Goal: Transaction & Acquisition: Purchase product/service

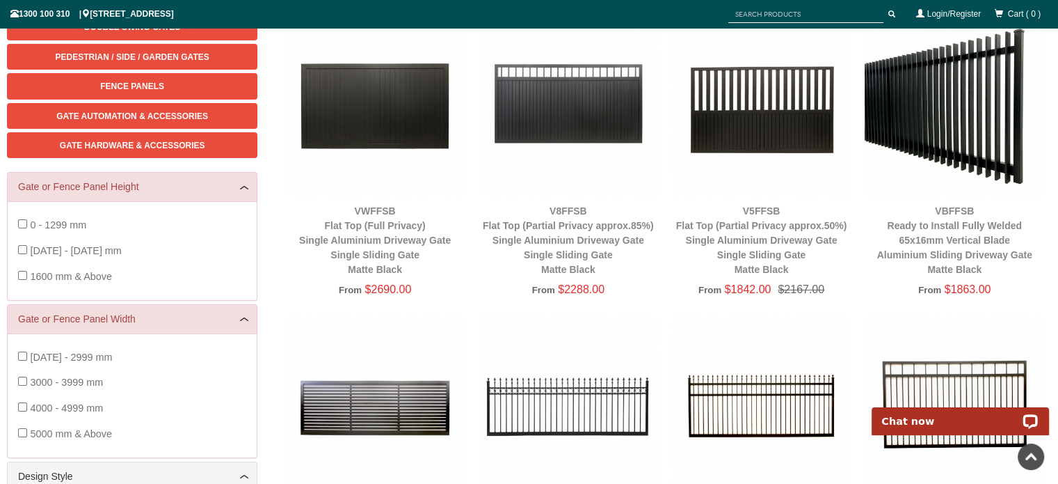
scroll to position [104, 0]
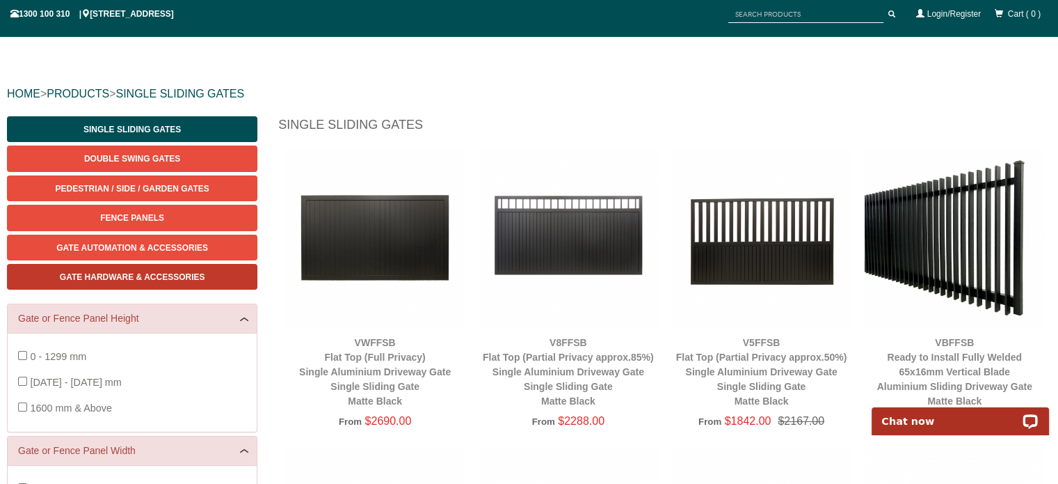
click at [132, 280] on span "Gate Hardware & Accessories" at bounding box center [132, 277] width 145 height 10
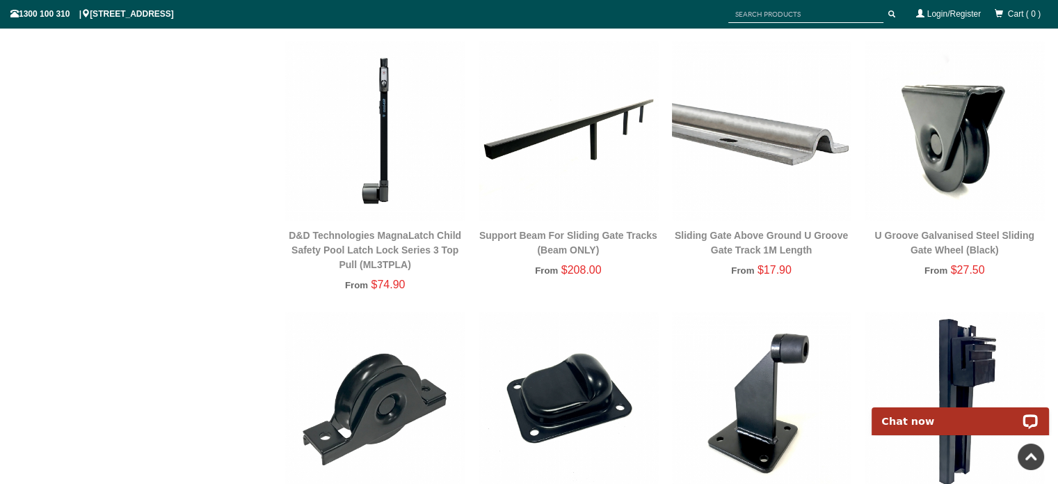
scroll to position [1078, 0]
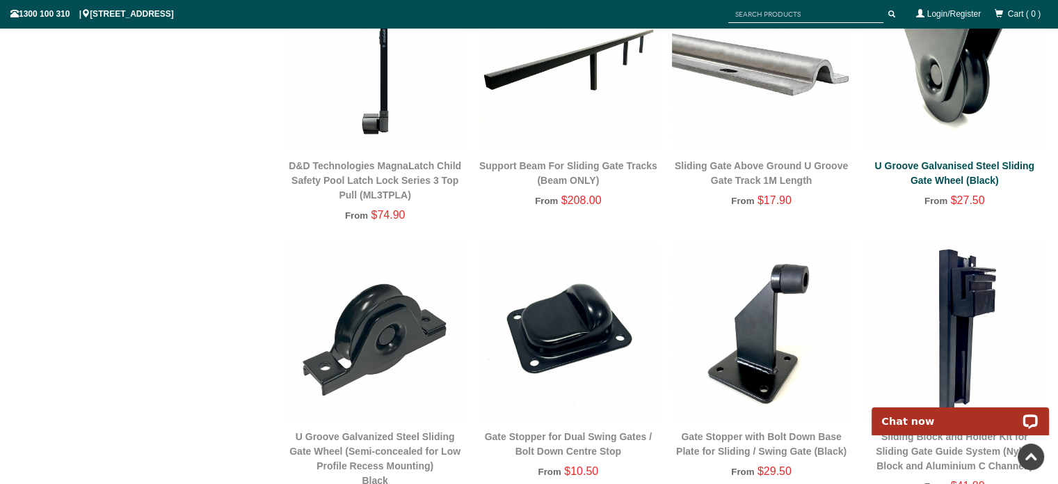
click at [945, 180] on link "U Groove Galvanised Steel Sliding Gate Wheel (Black)" at bounding box center [954, 173] width 160 height 26
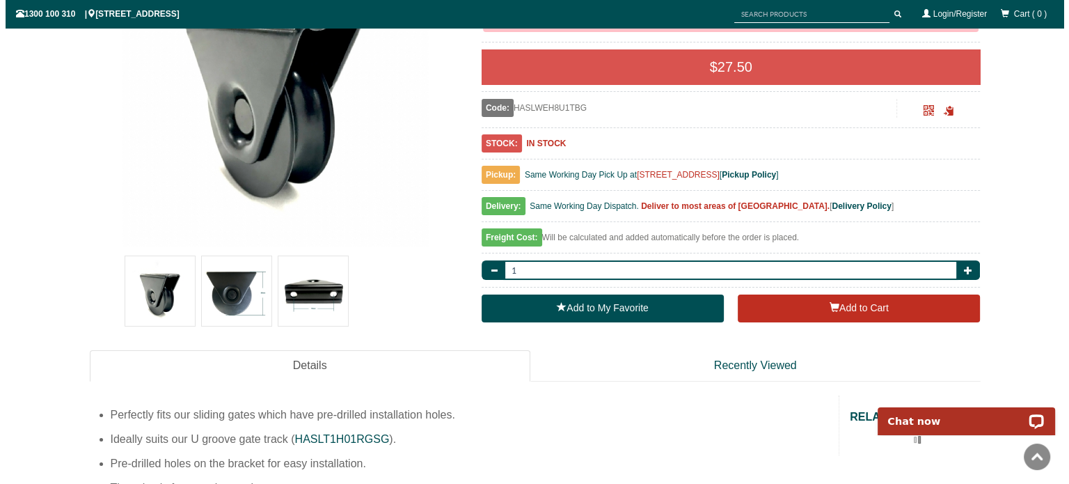
scroll to position [289, 0]
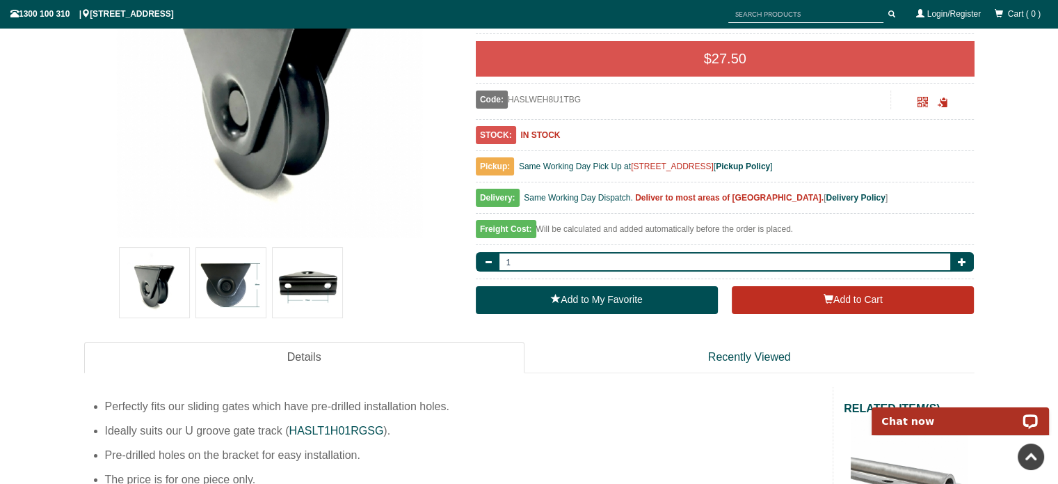
click at [241, 284] on img at bounding box center [231, 283] width 70 height 70
